Goal: Task Accomplishment & Management: Manage account settings

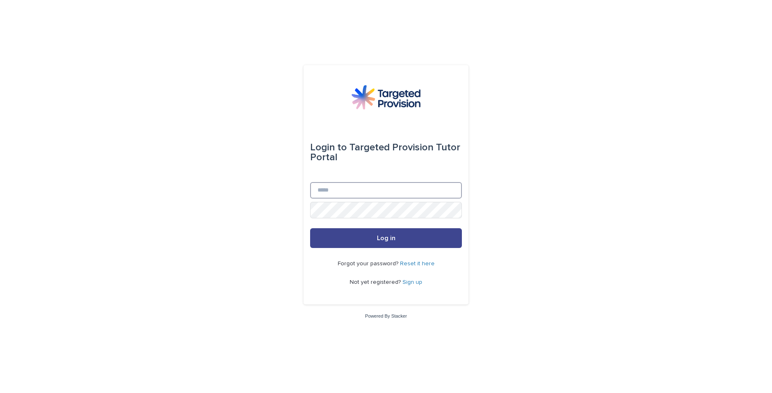
type input "**********"
click at [412, 235] on button "Log in" at bounding box center [386, 238] width 152 height 20
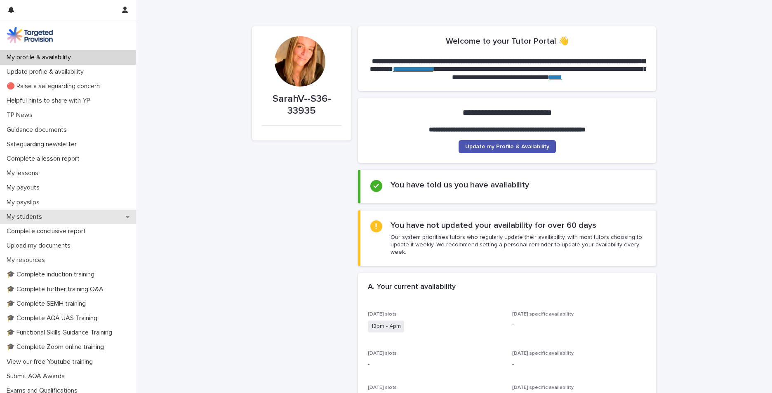
click at [28, 217] on p "My students" at bounding box center [25, 217] width 45 height 8
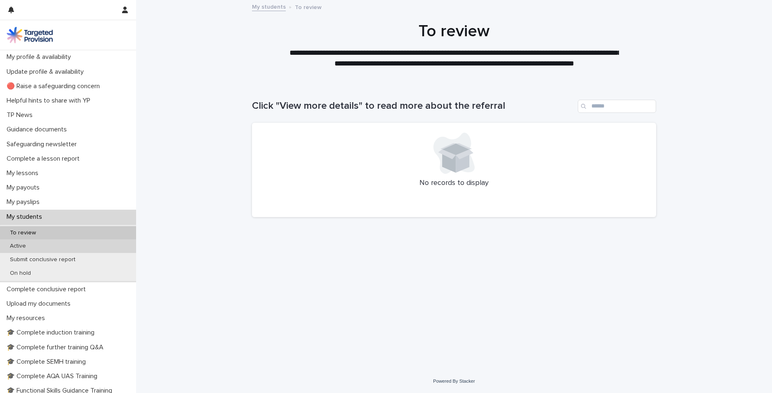
click at [28, 249] on p "Active" at bounding box center [17, 246] width 29 height 7
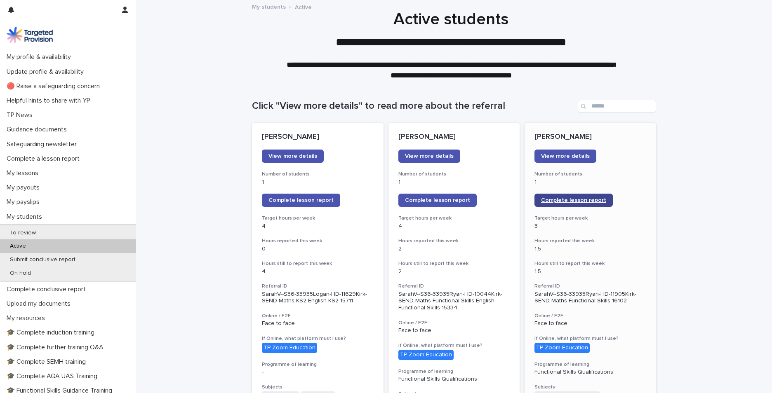
click at [562, 201] on span "Complete lesson report" at bounding box center [573, 200] width 65 height 6
click at [536, 201] on link "Complete lesson report" at bounding box center [573, 200] width 78 height 13
click at [23, 61] on div "My profile & availability" at bounding box center [68, 57] width 136 height 14
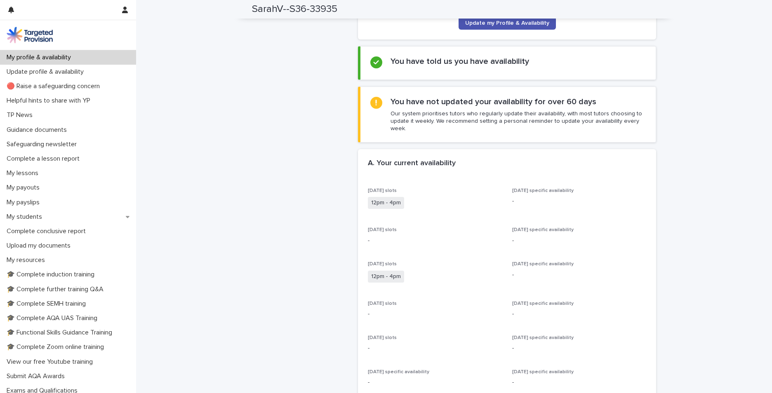
scroll to position [41, 0]
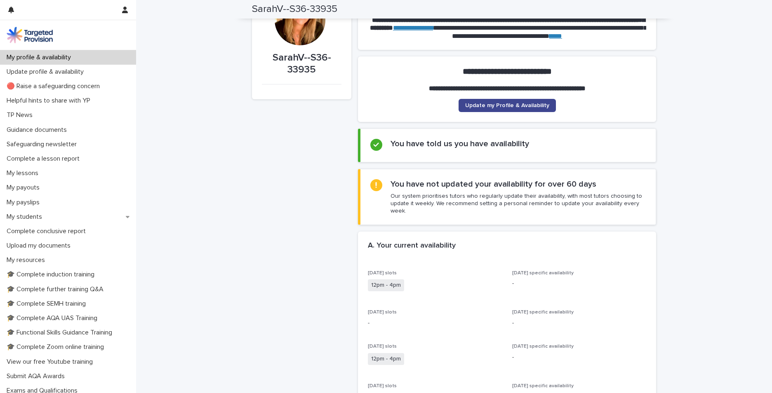
click at [476, 103] on span "Update my Profile & Availability" at bounding box center [507, 106] width 84 height 6
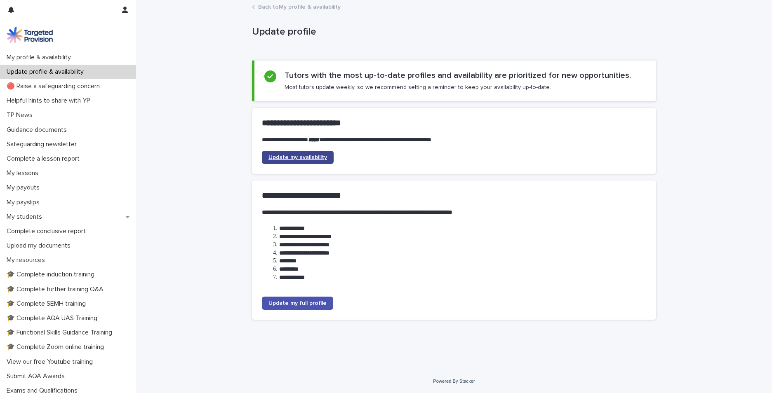
click at [294, 157] on span "Update my availability" at bounding box center [297, 158] width 59 height 6
